Goal: Book appointment/travel/reservation

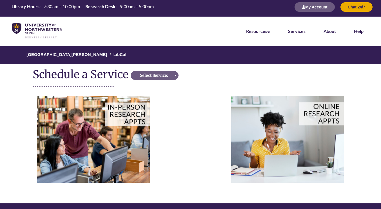
scroll to position [3, 0]
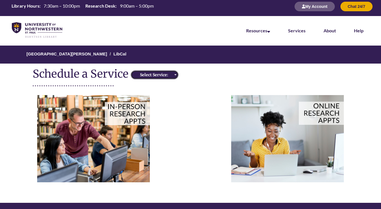
click at [151, 72] on div "Select Service:" at bounding box center [153, 75] width 43 height 6
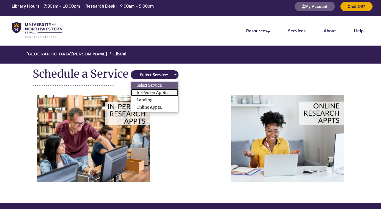
click at [153, 91] on span "In-Person Appts." at bounding box center [152, 93] width 32 height 6
select select "**********"
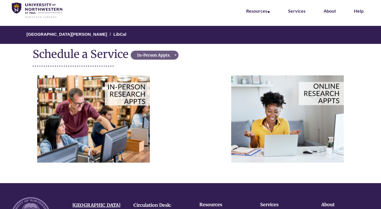
scroll to position [0, 0]
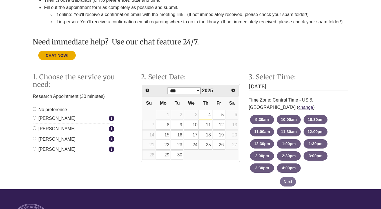
scroll to position [153, 0]
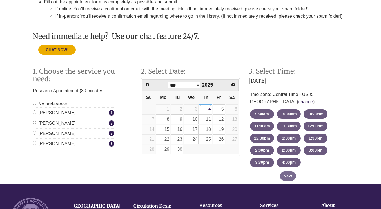
click at [204, 111] on link "4" at bounding box center [205, 109] width 13 height 10
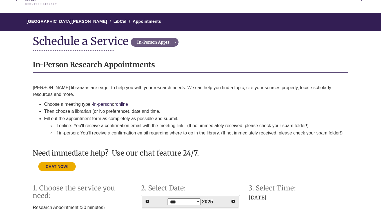
scroll to position [0, 0]
